Goal: Find contact information: Find contact information

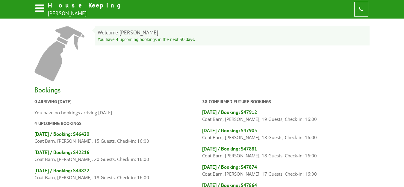
click at [78, 152] on h4 "[DATE] / Booking: S42216" at bounding box center [118, 152] width 168 height 7
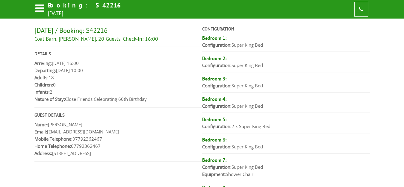
click at [56, 4] on h1 "Booking: S42216" at bounding box center [87, 5] width 78 height 8
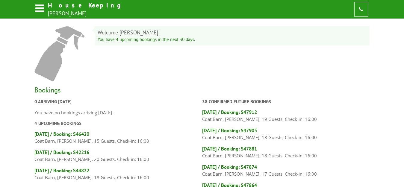
click at [88, 171] on h4 "[DATE] / Booking: S44822" at bounding box center [118, 170] width 168 height 7
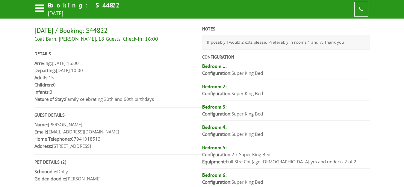
click at [112, 132] on p "Email: christineinfante@hotmail.co.uk" at bounding box center [118, 131] width 168 height 7
drag, startPoint x: 112, startPoint y: 132, endPoint x: 48, endPoint y: 131, distance: 63.8
click at [48, 131] on p "Email: christineinfante@hotmail.co.uk" at bounding box center [118, 131] width 168 height 7
copy p "christineinfante@hotmail.co.uk"
